Goal: Book appointment/travel/reservation

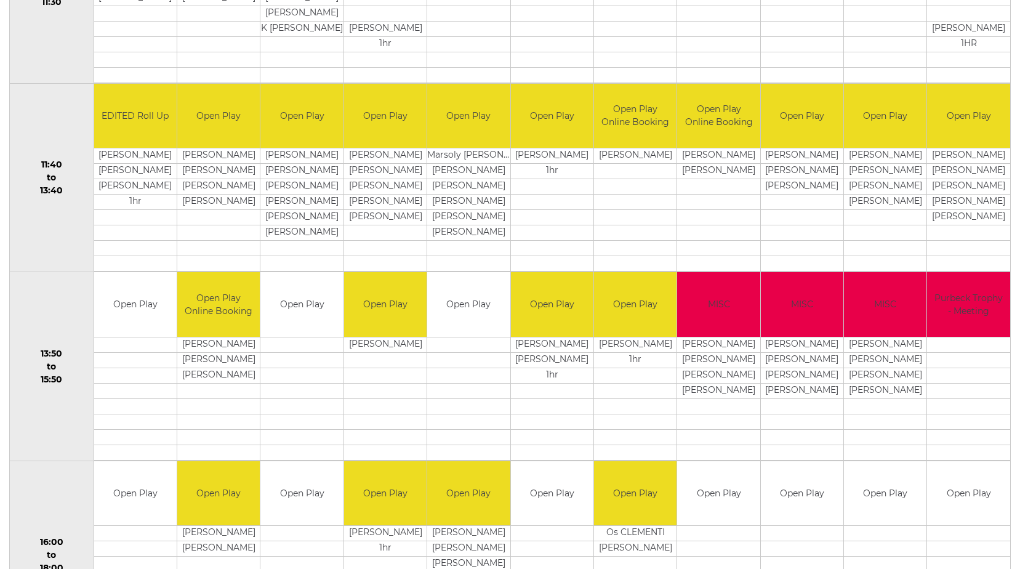
scroll to position [91, 0]
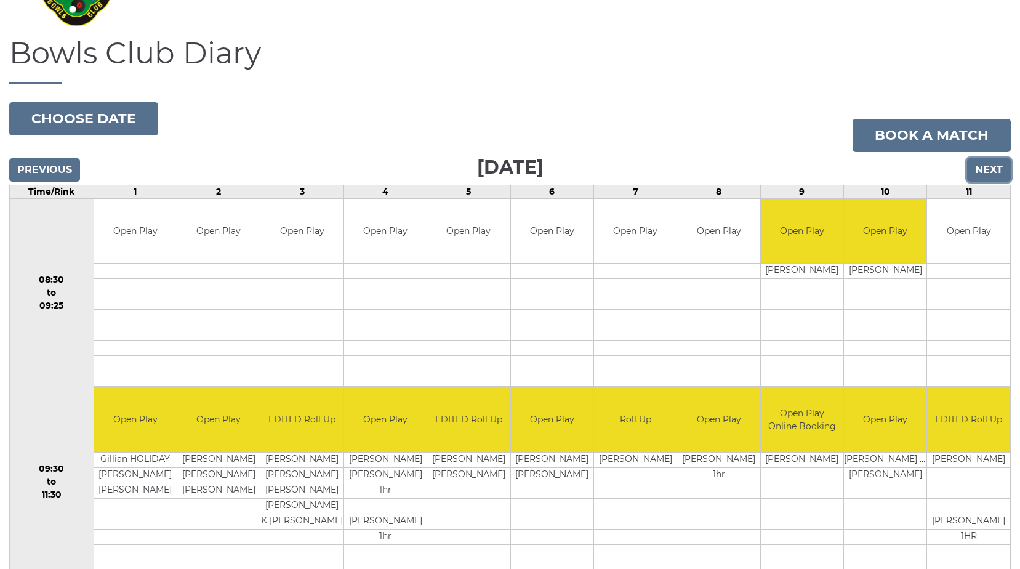
click at [987, 169] on input "Next" at bounding box center [989, 169] width 44 height 23
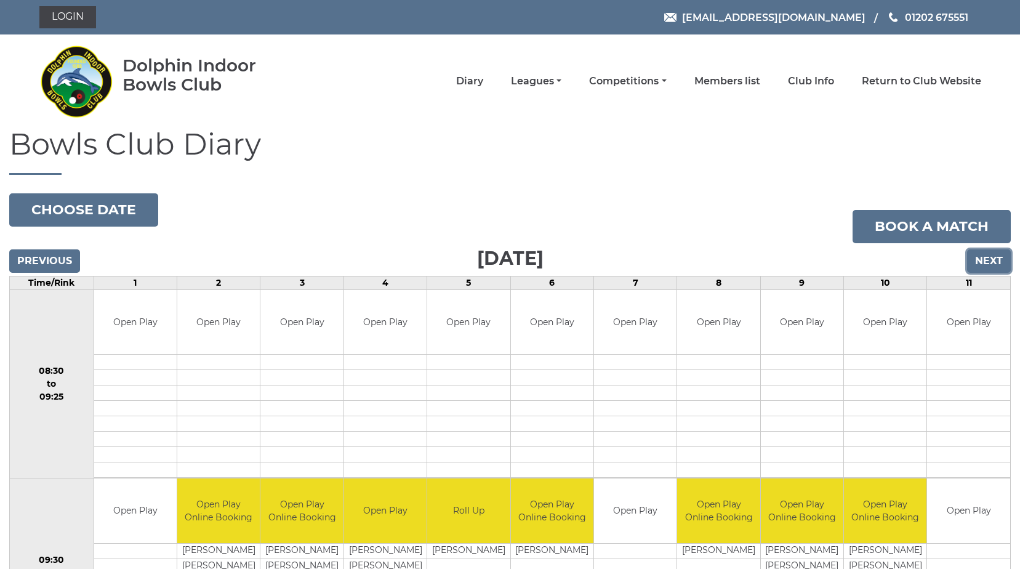
click at [993, 262] on input "Next" at bounding box center [989, 260] width 44 height 23
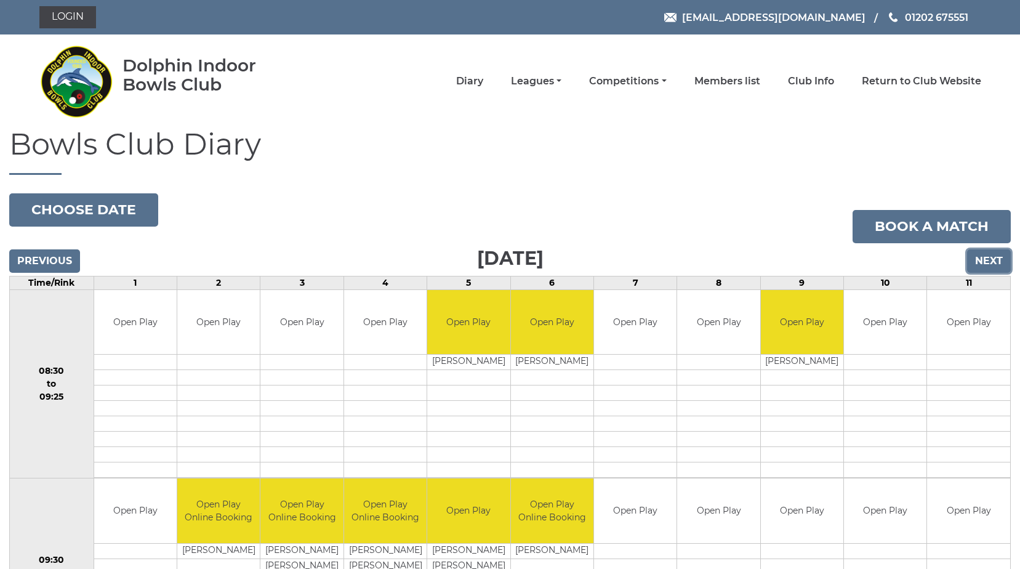
click at [979, 260] on input "Next" at bounding box center [989, 260] width 44 height 23
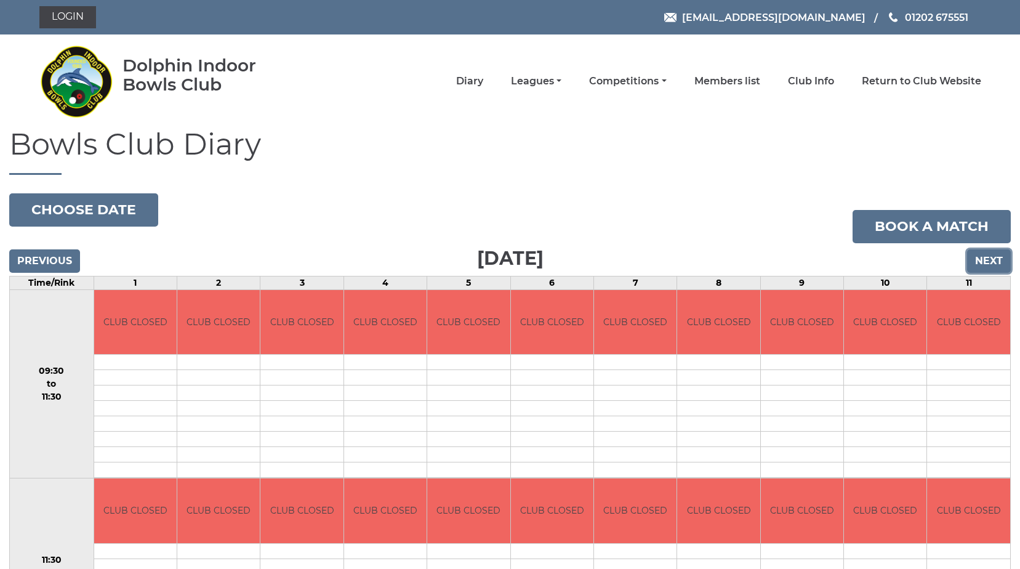
click at [996, 258] on input "Next" at bounding box center [989, 260] width 44 height 23
click at [976, 255] on input "Next" at bounding box center [989, 260] width 44 height 23
